Goal: Information Seeking & Learning: Learn about a topic

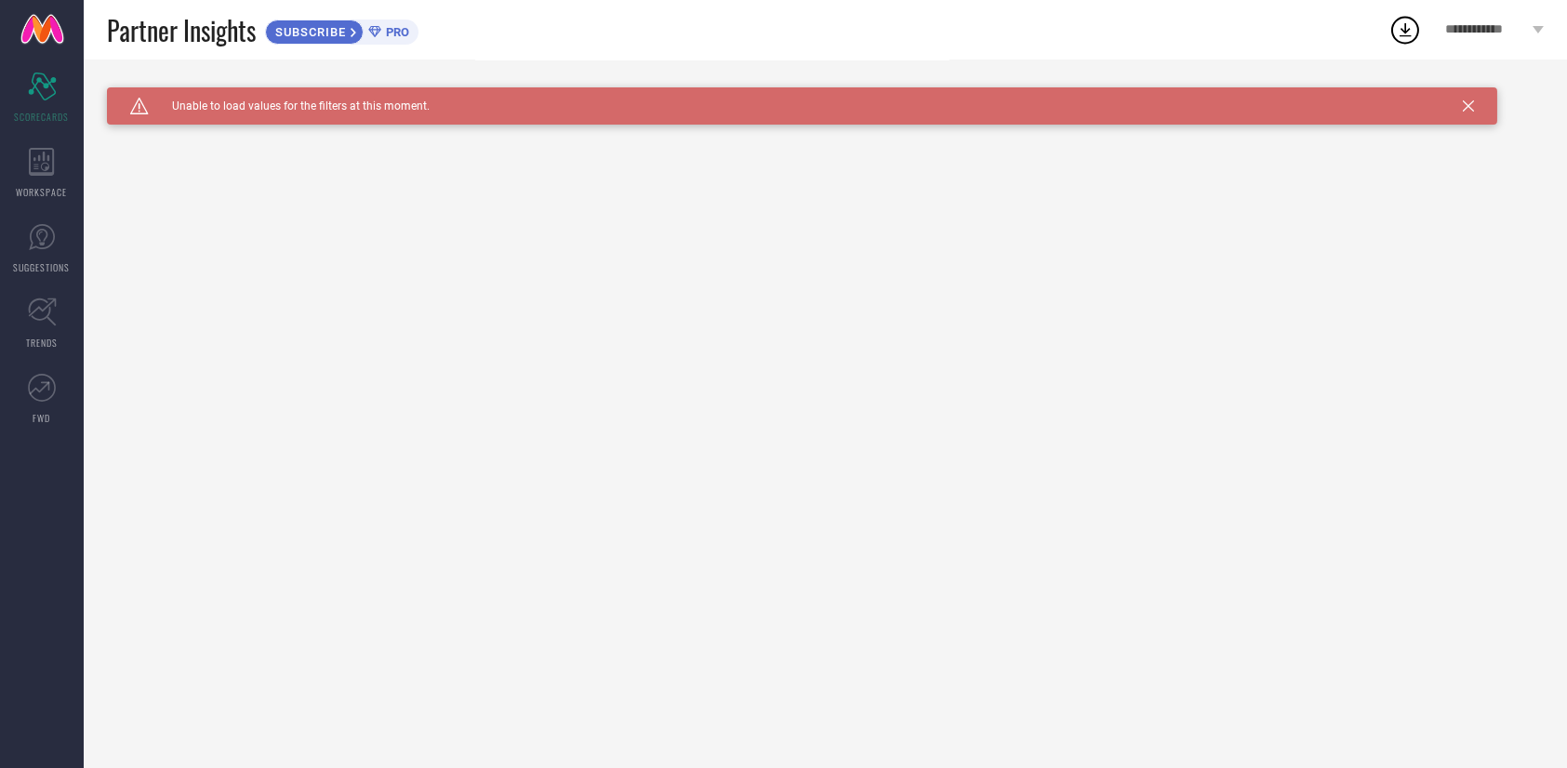
click at [1514, 32] on span "**********" at bounding box center [1486, 30] width 83 height 16
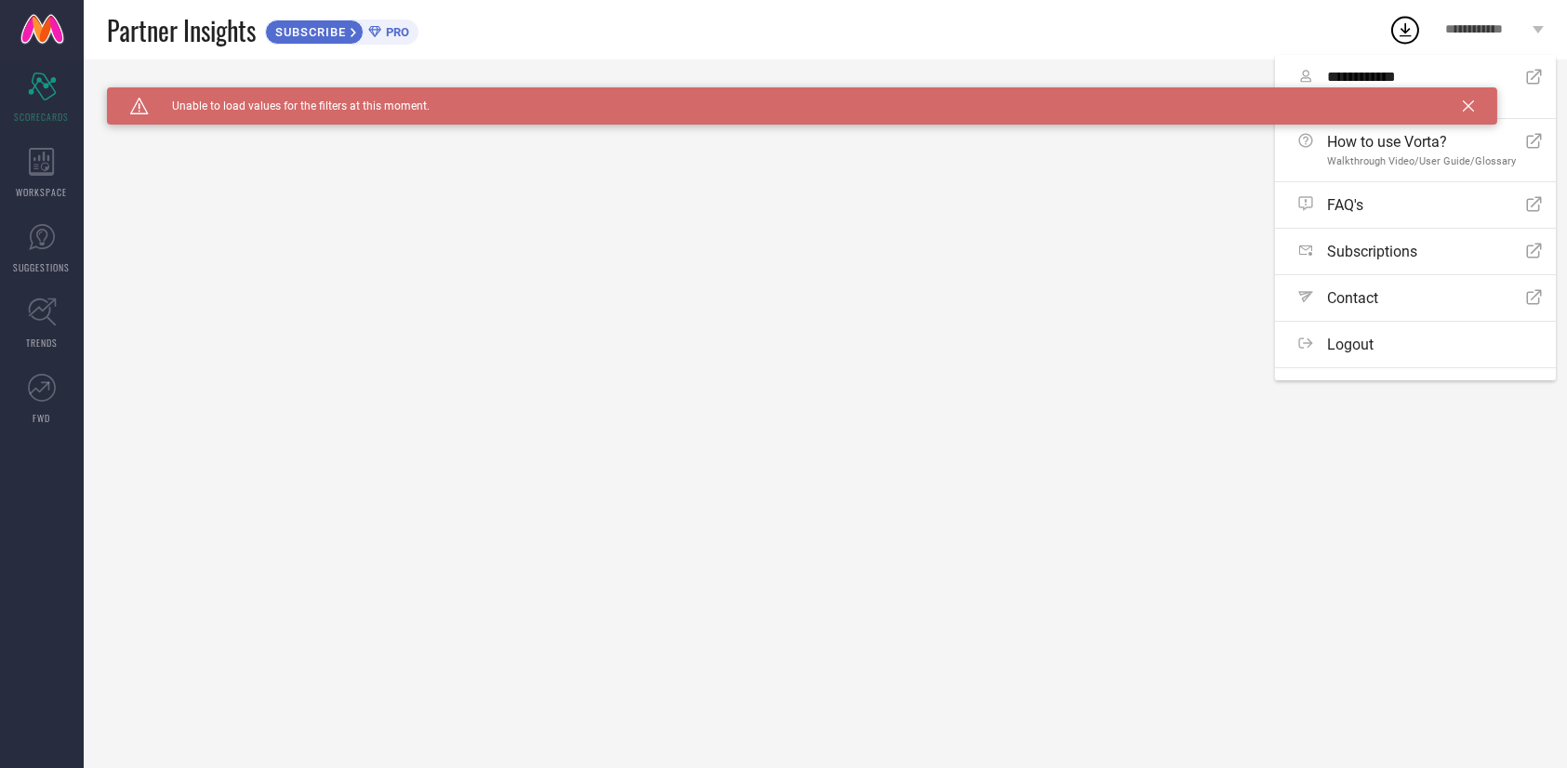
click at [1466, 105] on icon at bounding box center [1468, 105] width 11 height 11
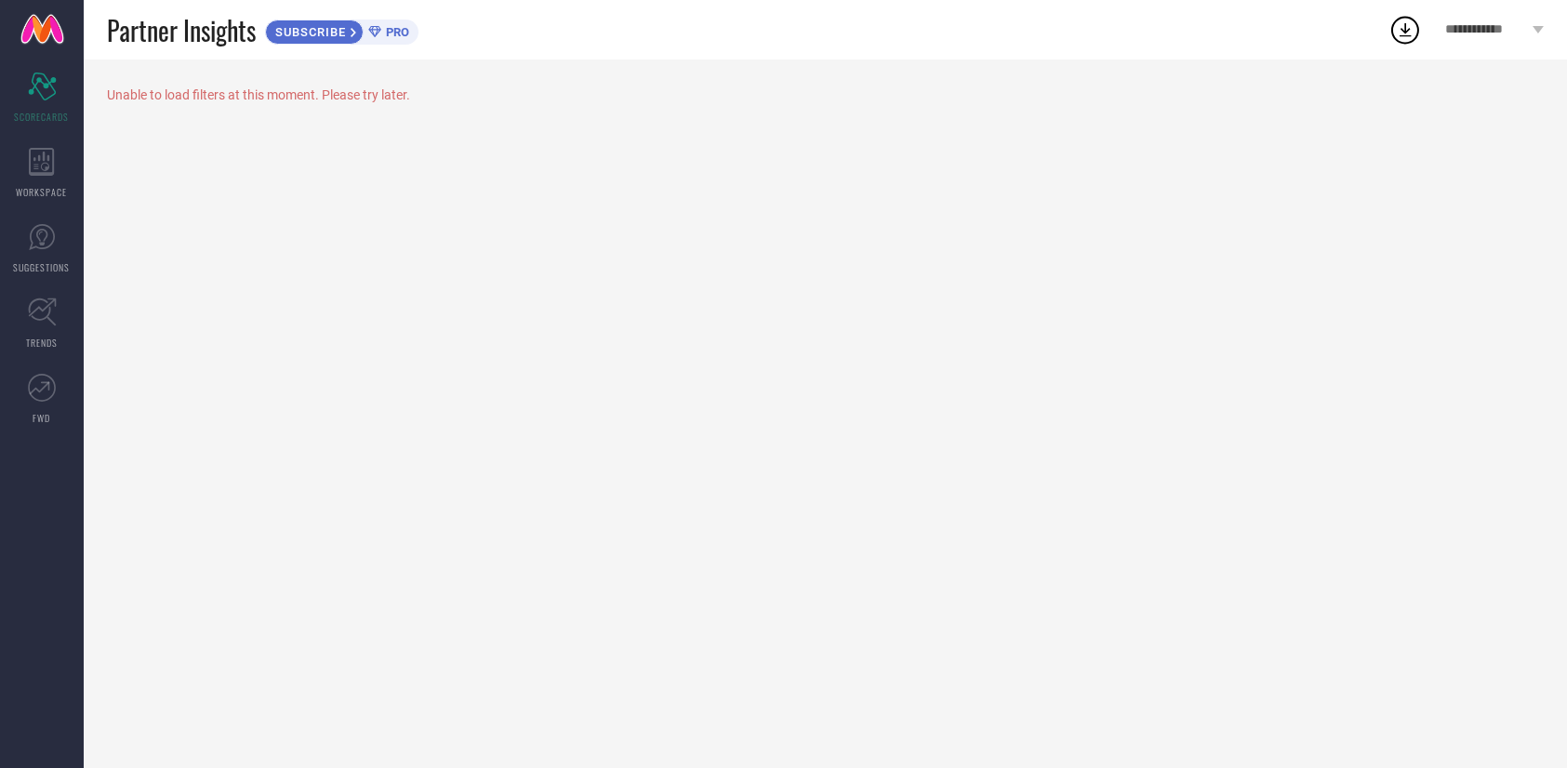
click at [1518, 32] on span "**********" at bounding box center [1486, 30] width 83 height 16
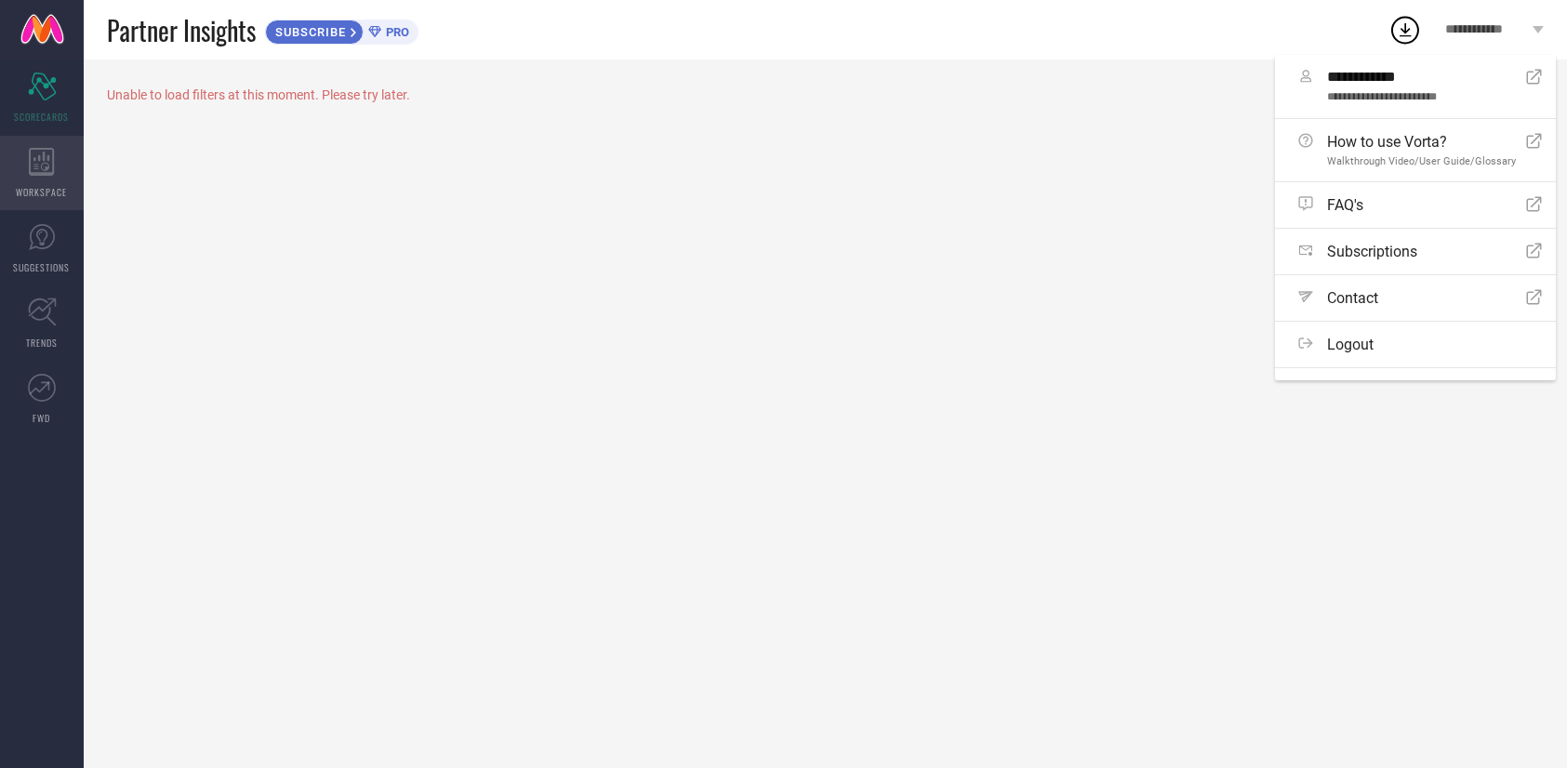
click at [45, 158] on icon at bounding box center [41, 162] width 25 height 28
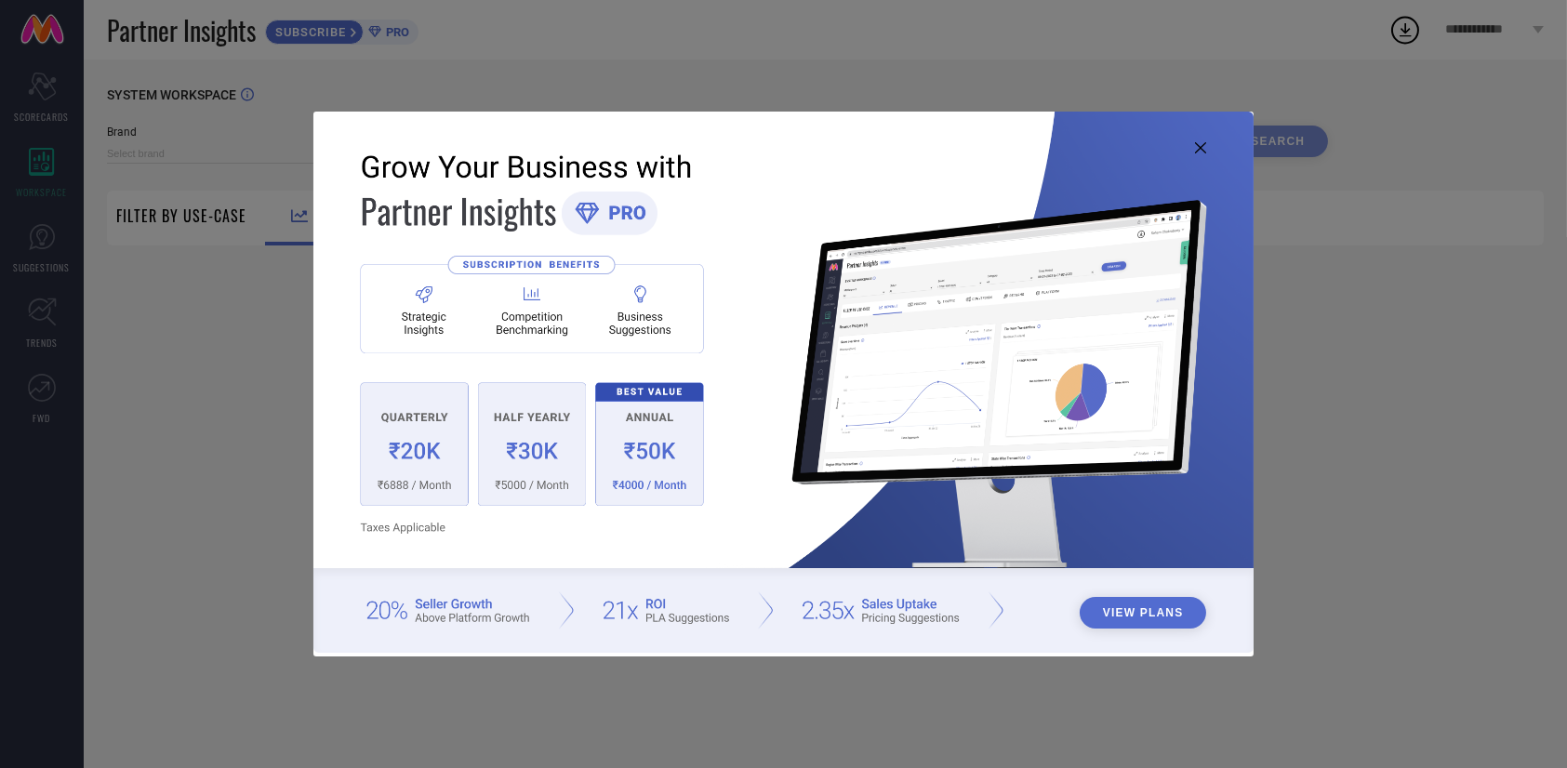
type input "1 STOP FASHION"
type input "All"
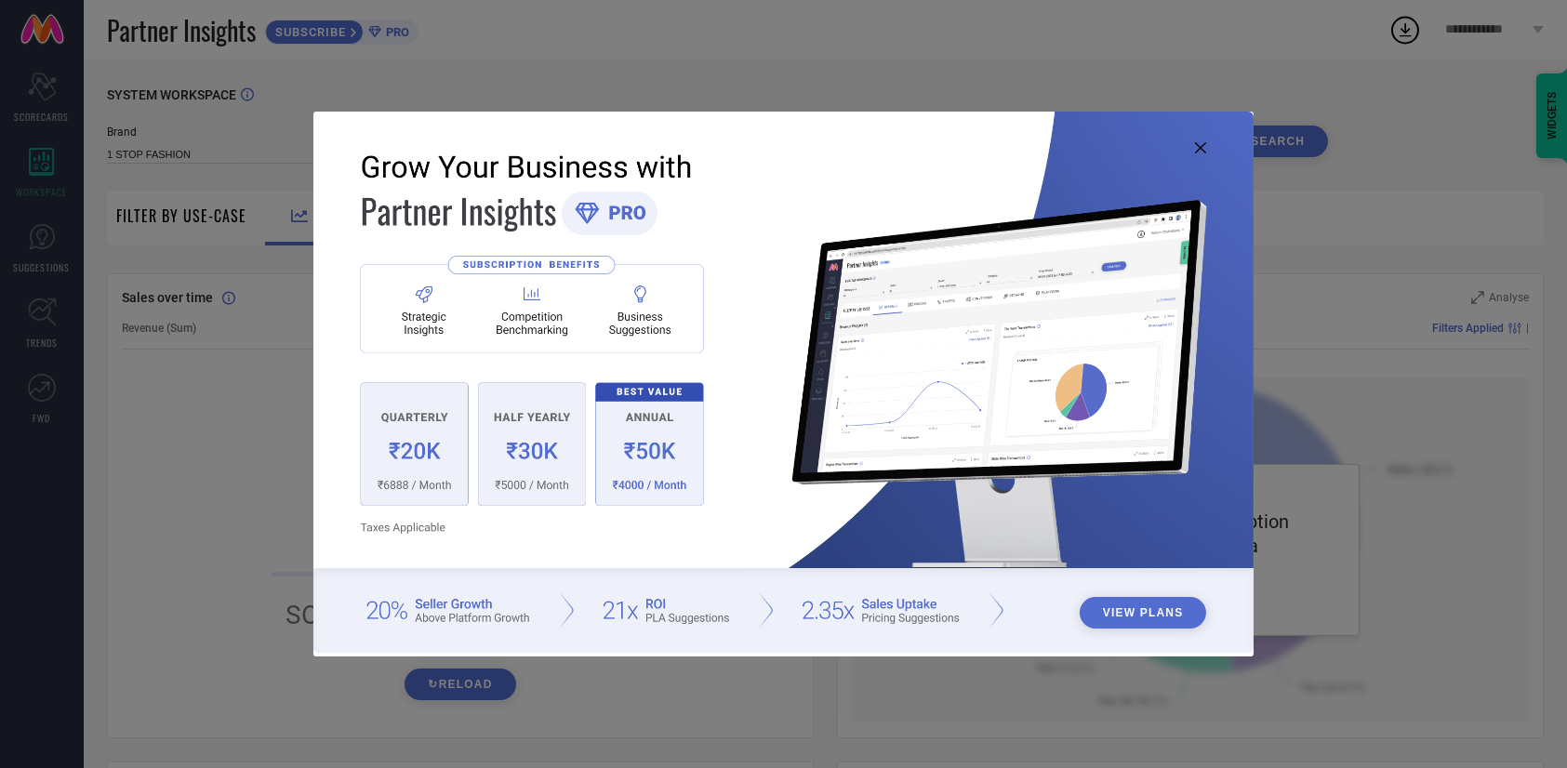
click at [1197, 151] on icon at bounding box center [1200, 147] width 11 height 11
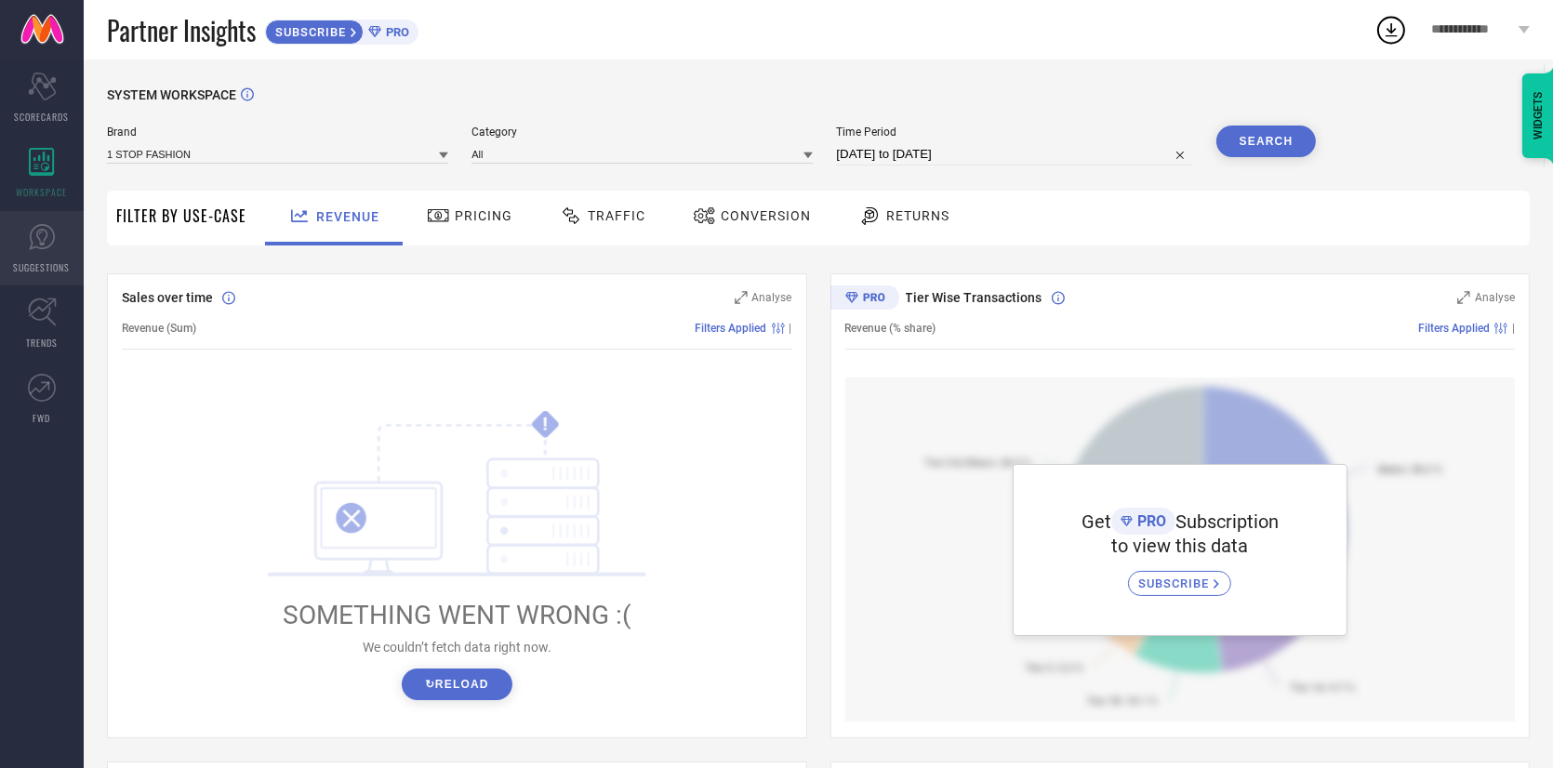
click at [48, 233] on icon at bounding box center [42, 237] width 28 height 28
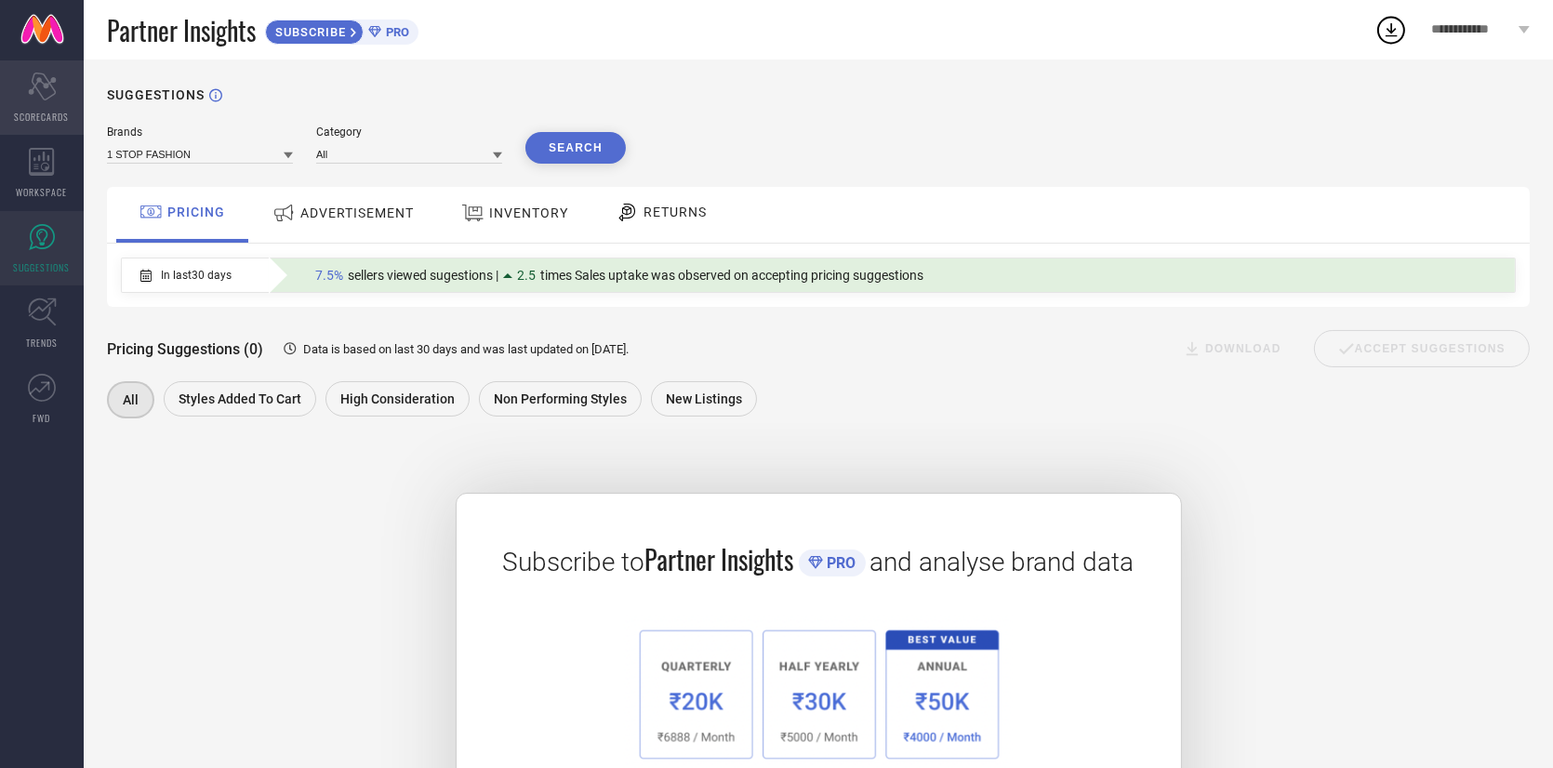
click at [46, 80] on icon at bounding box center [42, 87] width 28 height 28
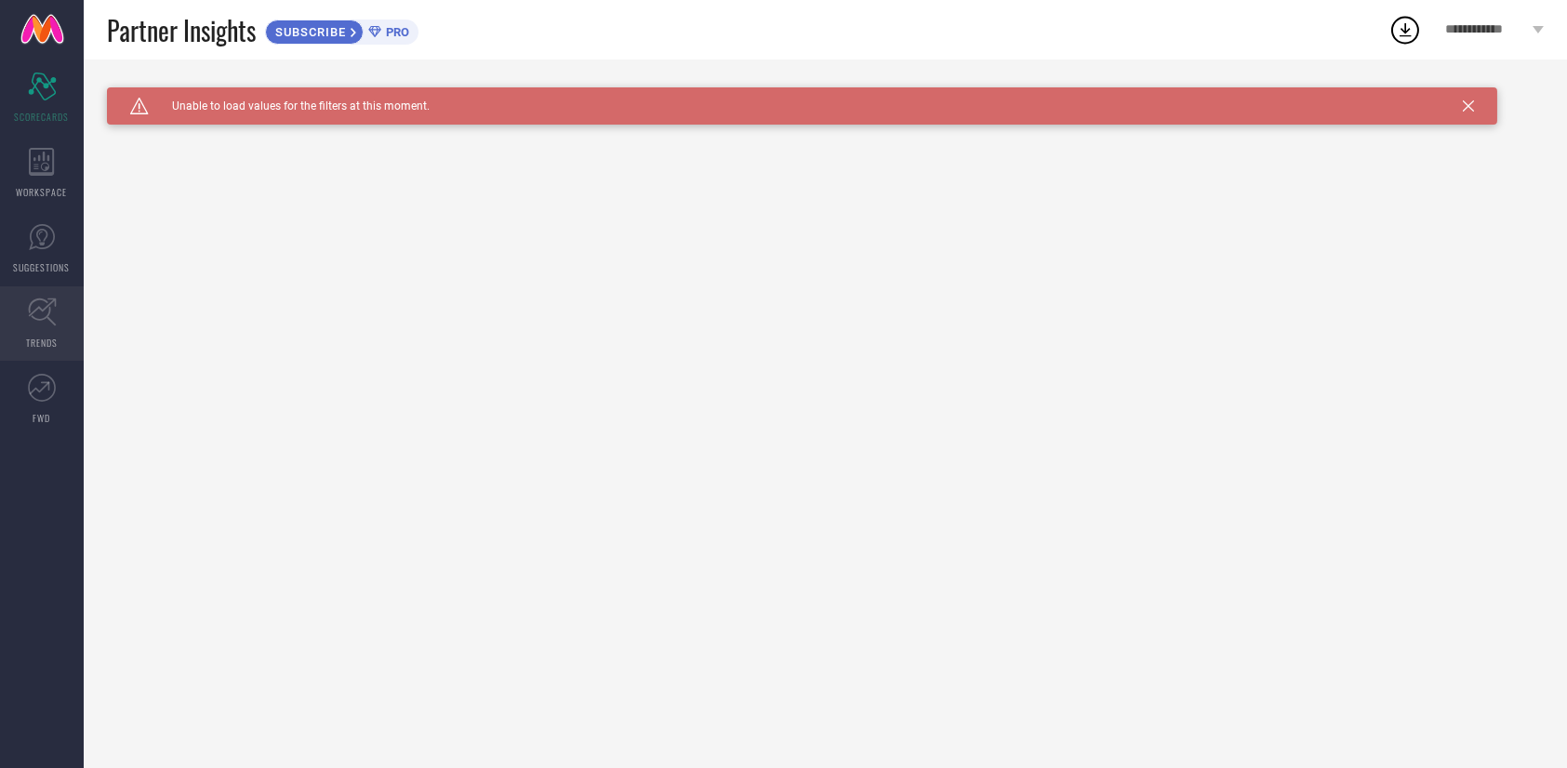
click at [46, 340] on span "TRENDS" at bounding box center [42, 343] width 32 height 14
click at [38, 411] on span "FWD" at bounding box center [42, 418] width 18 height 14
